Goal: Transaction & Acquisition: Purchase product/service

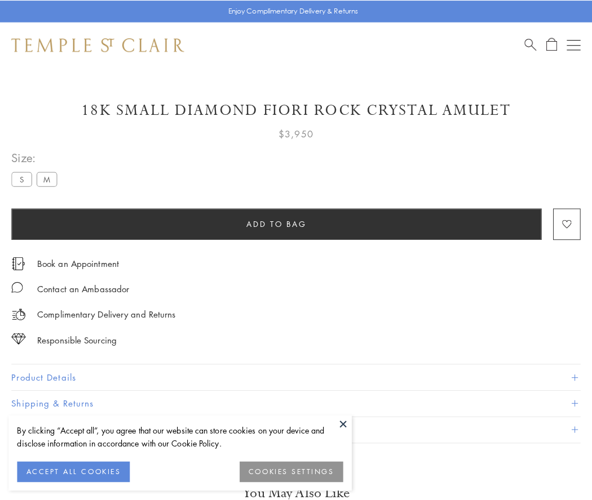
scroll to position [23, 0]
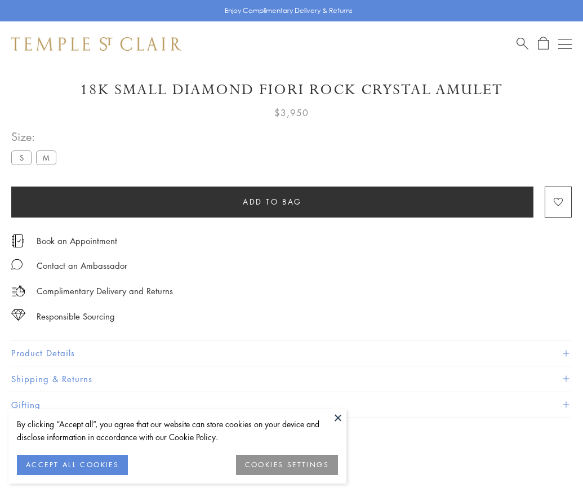
click at [272, 201] on span "Add to bag" at bounding box center [272, 202] width 59 height 12
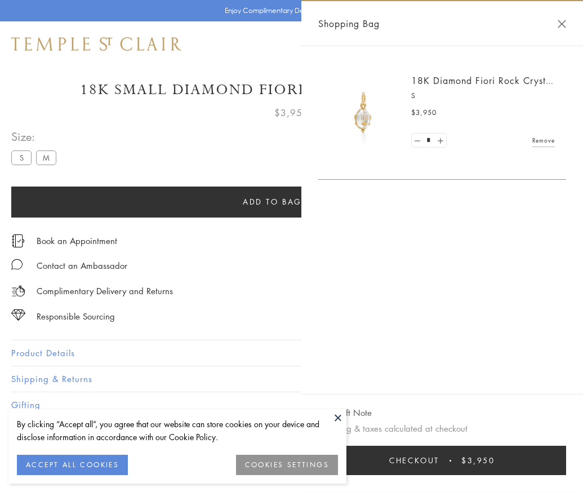
click at [490, 469] on button "Checkout $3,950" at bounding box center [442, 460] width 248 height 29
